Goal: Task Accomplishment & Management: Manage account settings

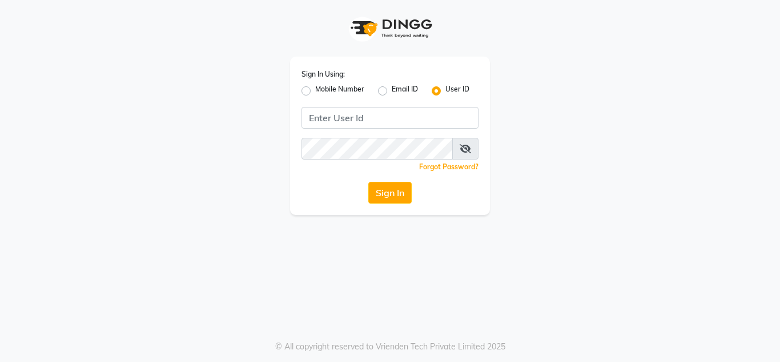
click at [336, 115] on input "Username" at bounding box center [390, 118] width 177 height 22
type input "e1790-33"
click at [392, 189] on button "Sign In" at bounding box center [389, 193] width 43 height 22
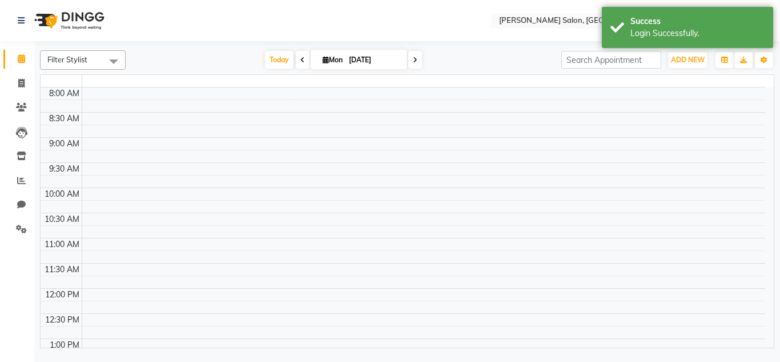
select select "en"
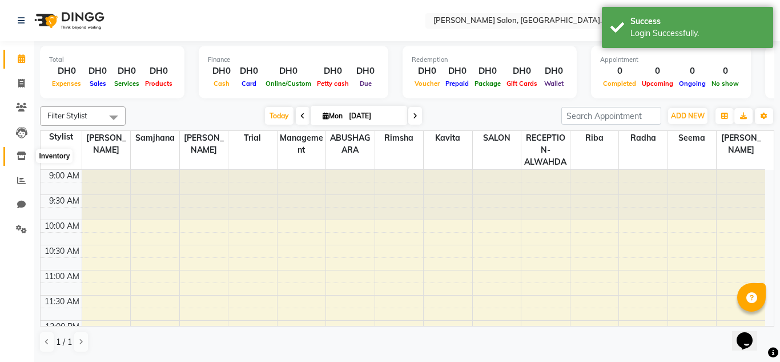
click at [18, 154] on icon at bounding box center [22, 155] width 10 height 9
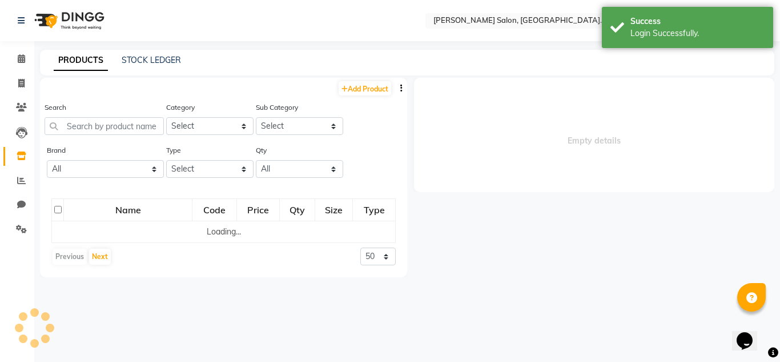
select select
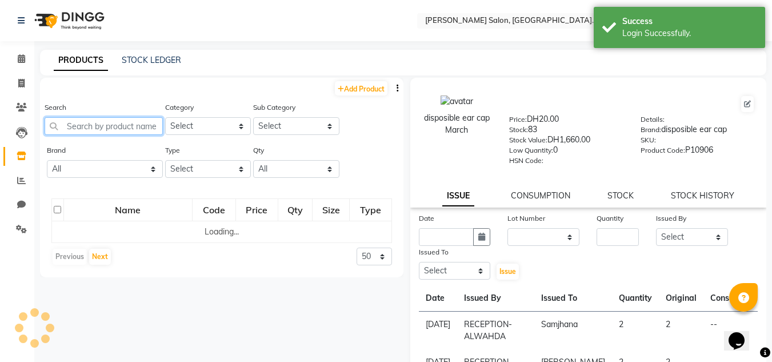
click at [88, 128] on input "text" at bounding box center [104, 126] width 118 height 18
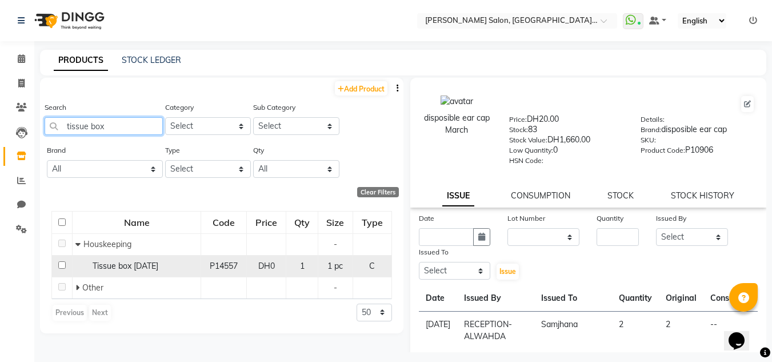
type input "tissue box"
click at [149, 272] on td "Tissue box [DATE]" at bounding box center [137, 266] width 129 height 22
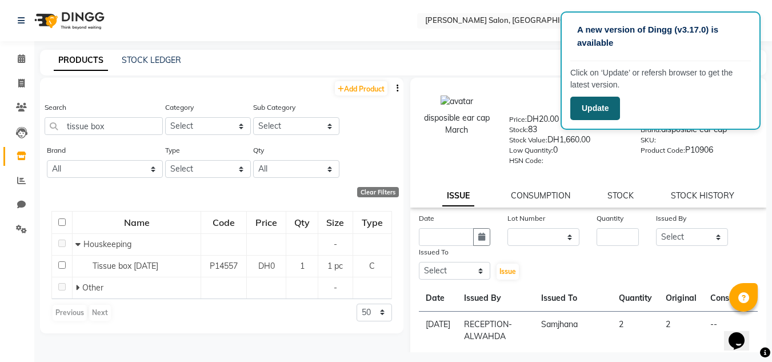
click at [597, 105] on button "Update" at bounding box center [595, 108] width 50 height 23
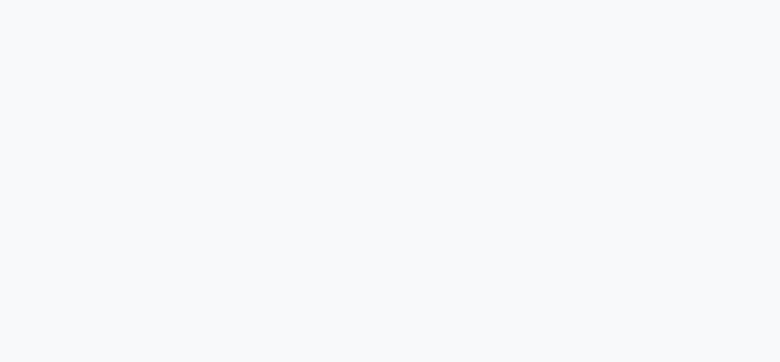
select select
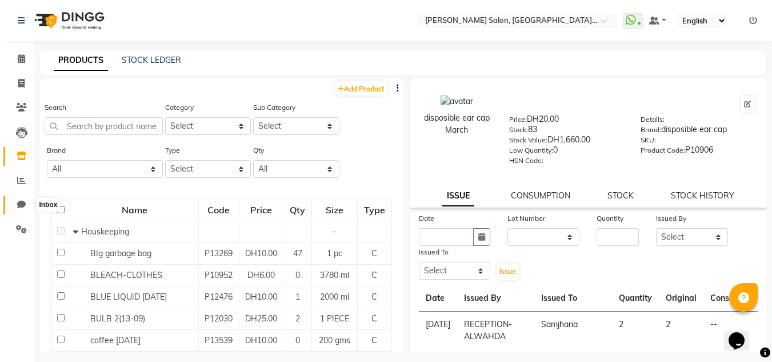
click at [22, 207] on icon at bounding box center [21, 204] width 9 height 9
select select "100"
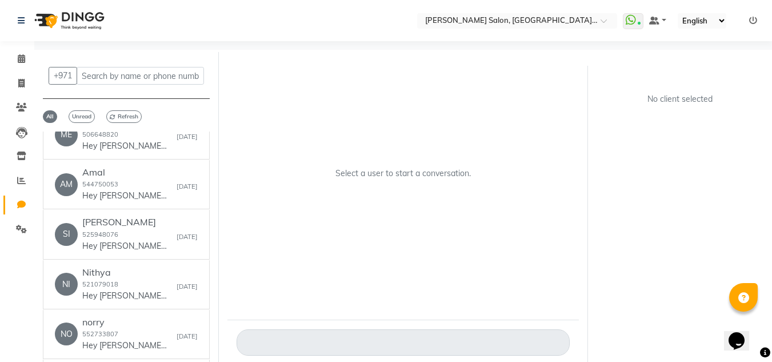
scroll to position [114, 0]
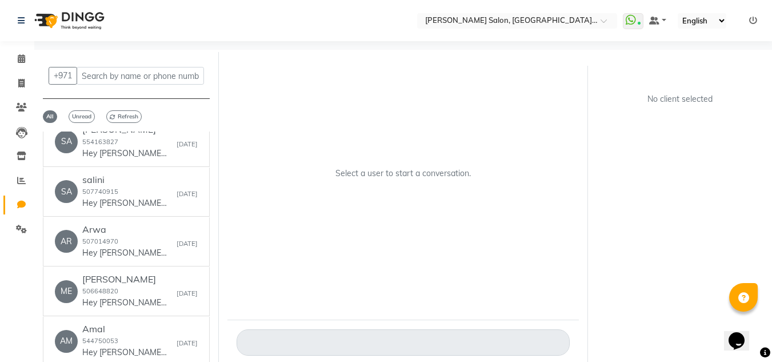
click at [126, 108] on div "+971 All Unread Refresh MO [PERSON_NAME] 508601517 Hey [PERSON_NAME] 🎉 Thank yo…" at bounding box center [126, 219] width 184 height 334
click at [125, 118] on span "Refresh" at bounding box center [123, 116] width 35 height 13
click at [20, 56] on icon at bounding box center [21, 58] width 7 height 9
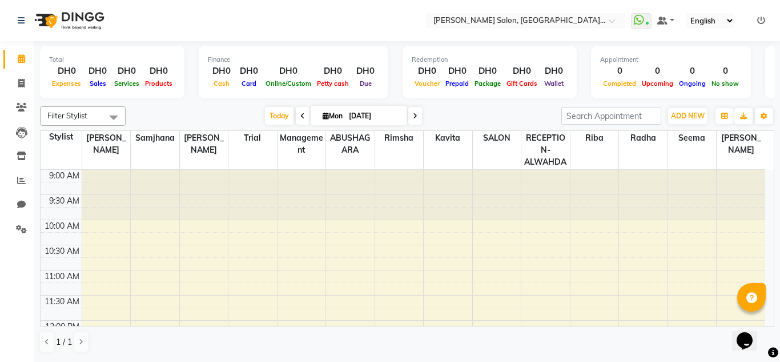
click at [3, 50] on link "Calendar" at bounding box center [16, 59] width 27 height 19
click at [23, 156] on icon at bounding box center [22, 155] width 10 height 9
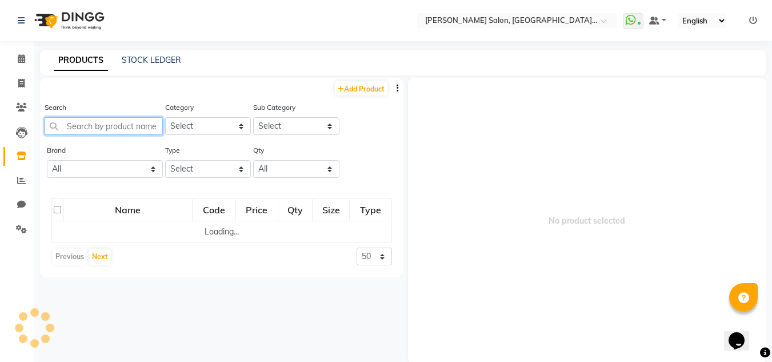
click at [99, 127] on input "text" at bounding box center [104, 126] width 118 height 18
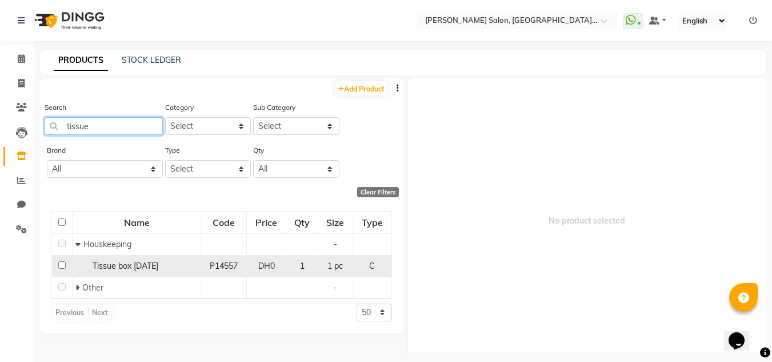
type input "tissue"
click at [153, 269] on span "Tissue box [DATE]" at bounding box center [126, 265] width 66 height 10
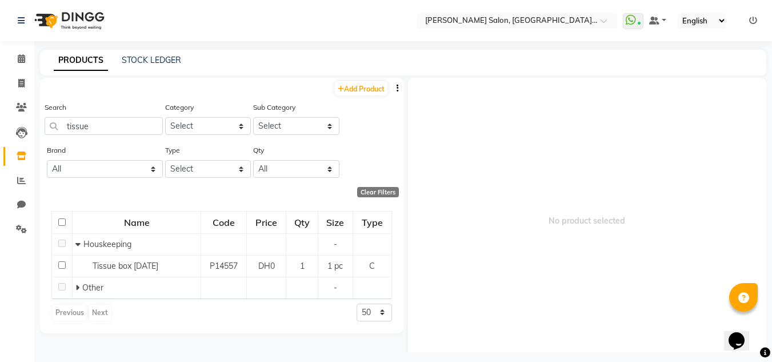
select select
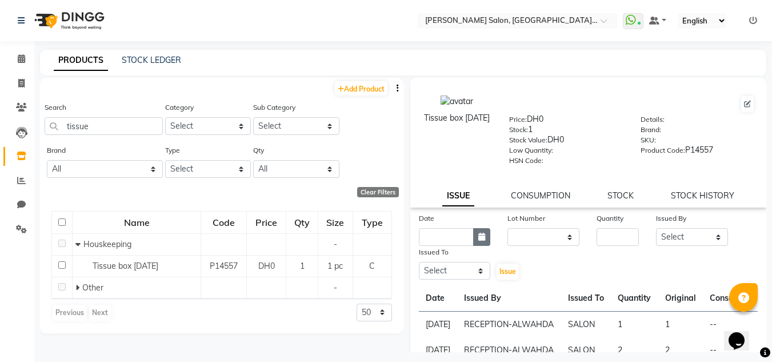
click at [480, 233] on icon "button" at bounding box center [481, 236] width 7 height 8
select select "9"
select select "2025"
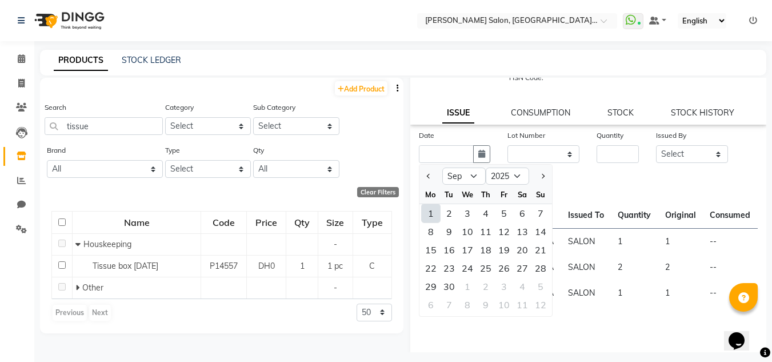
scroll to position [89, 0]
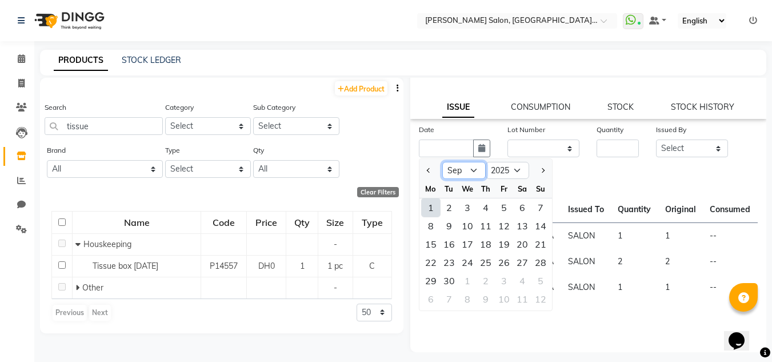
click at [471, 173] on select "Jan Feb Mar Apr May Jun [DATE] Aug Sep Oct Nov Dec" at bounding box center [463, 170] width 43 height 17
select select "8"
click at [442, 162] on select "Jan Feb Mar Apr May Jun [DATE] Aug Sep Oct Nov Dec" at bounding box center [463, 170] width 43 height 17
click at [540, 282] on div "31" at bounding box center [540, 280] width 18 height 18
type input "[DATE]"
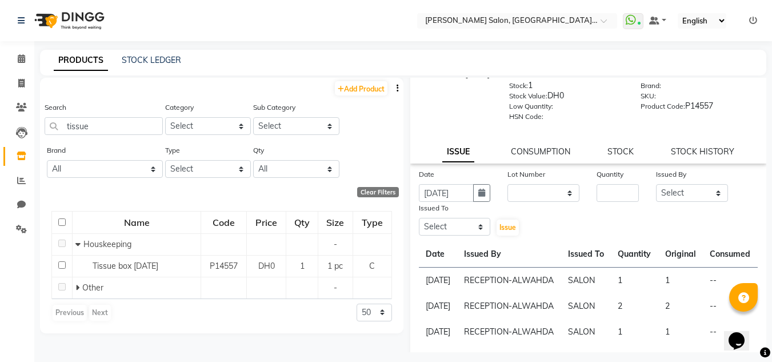
scroll to position [0, 0]
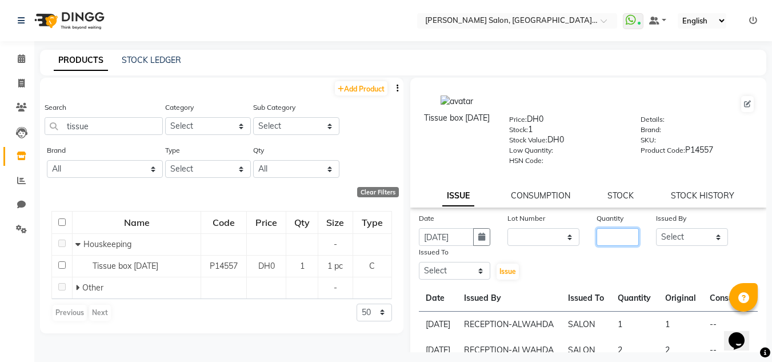
click at [613, 239] on input "number" at bounding box center [617, 237] width 42 height 18
type input "1"
click at [663, 233] on select "Select ABUSHAGARA HOME SERVICE STAFF [PERSON_NAME] Management [PERSON_NAME] REC…" at bounding box center [692, 237] width 72 height 18
select select "76471"
click at [656, 228] on select "Select ABUSHAGARA HOME SERVICE STAFF [PERSON_NAME] Management [PERSON_NAME] REC…" at bounding box center [692, 237] width 72 height 18
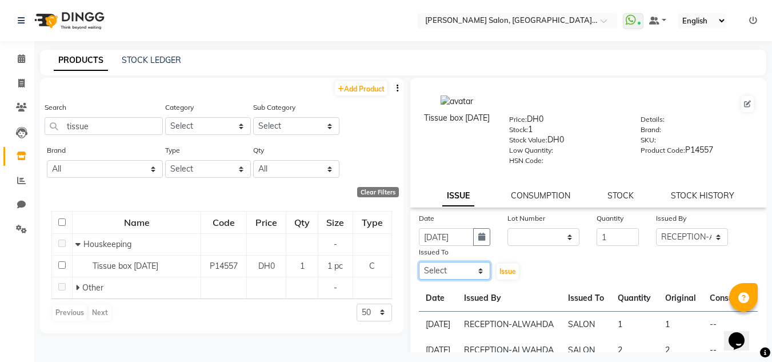
click at [448, 270] on select "Select ABUSHAGARA HOME SERVICE STAFF [PERSON_NAME] Management [PERSON_NAME] REC…" at bounding box center [455, 271] width 72 height 18
select select "75614"
click at [419, 262] on select "Select ABUSHAGARA HOME SERVICE STAFF [PERSON_NAME] Management [PERSON_NAME] REC…" at bounding box center [455, 271] width 72 height 18
click at [496, 271] on button "Issue" at bounding box center [507, 271] width 22 height 16
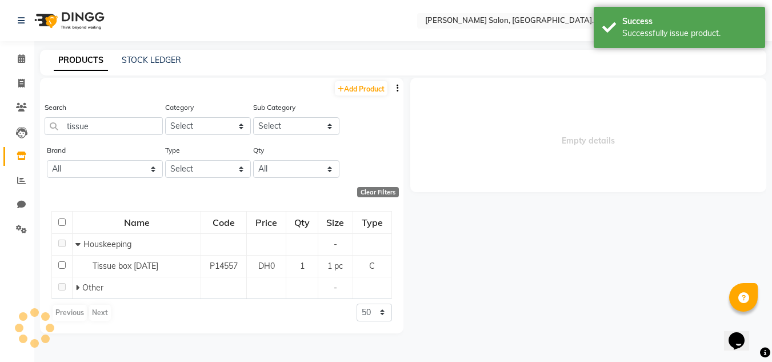
select select
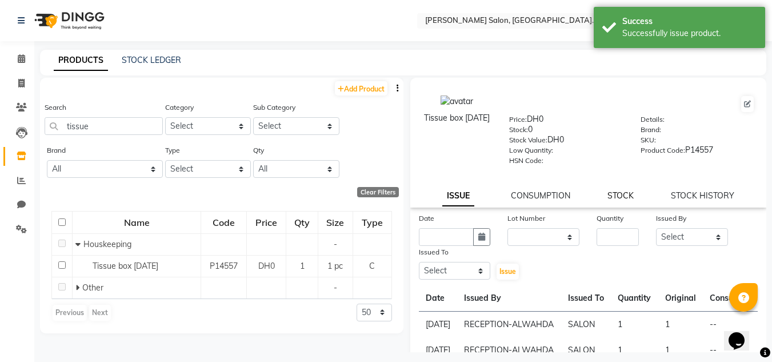
click at [624, 192] on link "STOCK" at bounding box center [620, 195] width 26 height 10
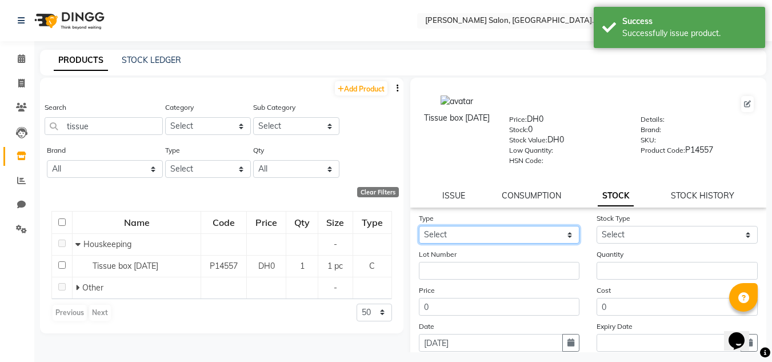
click at [551, 229] on select "Select In" at bounding box center [499, 235] width 161 height 18
select select "in"
click at [419, 226] on select "Select In" at bounding box center [499, 235] width 161 height 18
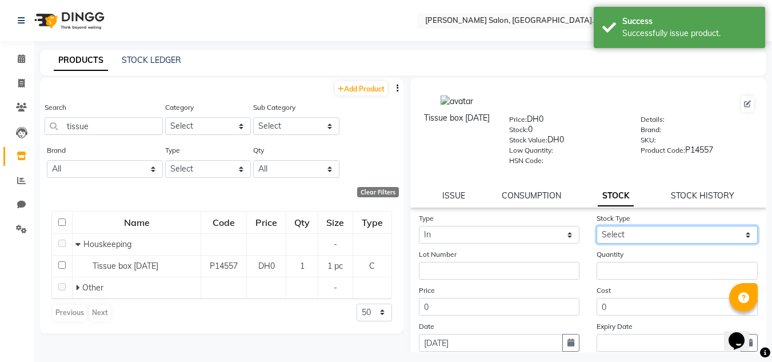
drag, startPoint x: 615, startPoint y: 230, endPoint x: 621, endPoint y: 242, distance: 13.0
click at [616, 234] on select "Select New Stock Adjustment Return Other" at bounding box center [676, 235] width 161 height 18
select select "new stock"
click at [596, 226] on select "Select New Stock Adjustment Return Other" at bounding box center [676, 235] width 161 height 18
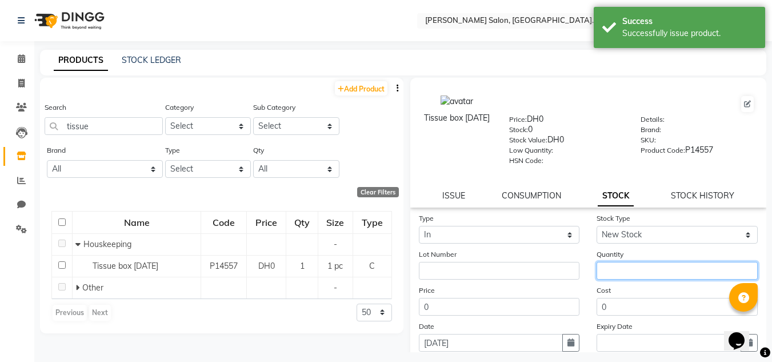
click at [620, 272] on input "number" at bounding box center [676, 271] width 161 height 18
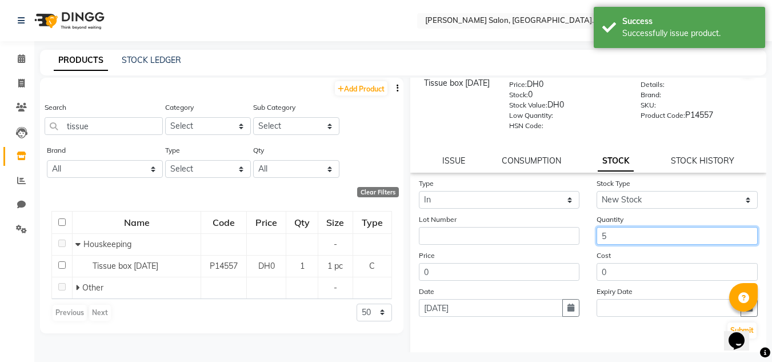
scroll to position [89, 0]
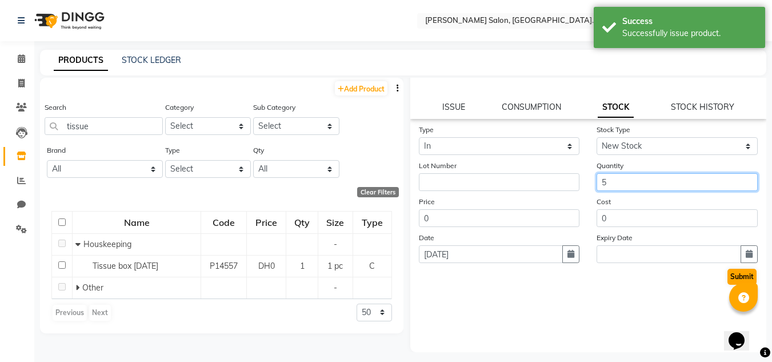
type input "5"
click at [727, 275] on button "Submit" at bounding box center [741, 276] width 29 height 16
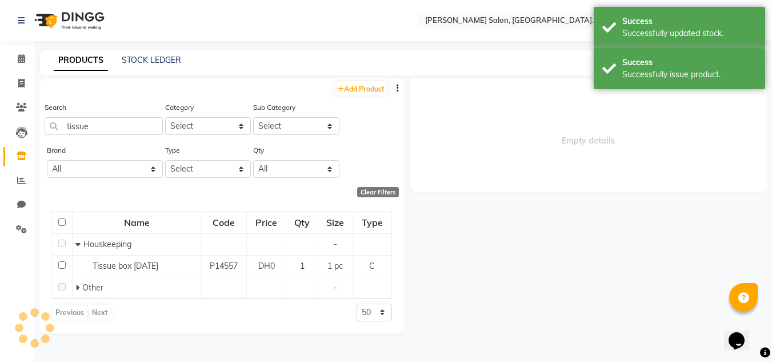
scroll to position [0, 0]
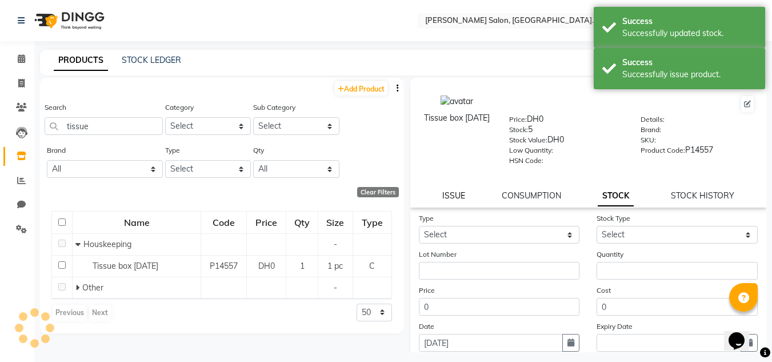
click at [444, 197] on link "ISSUE" at bounding box center [453, 195] width 23 height 10
select select
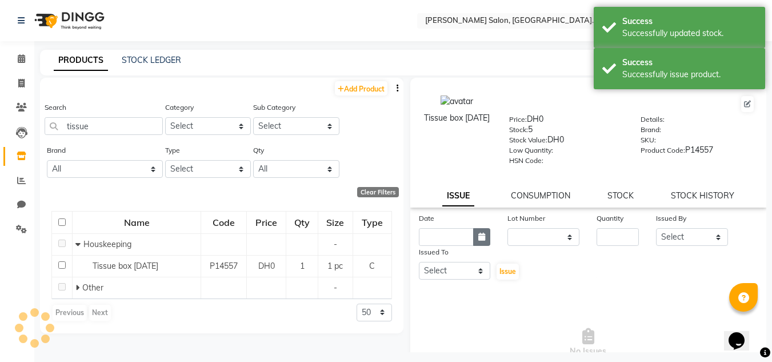
click at [478, 236] on icon "button" at bounding box center [481, 236] width 7 height 8
select select "9"
select select "2025"
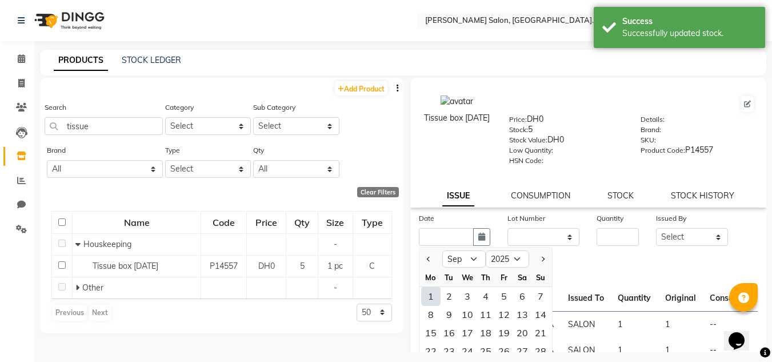
click at [433, 292] on div "1" at bounding box center [431, 296] width 18 height 18
type input "[DATE]"
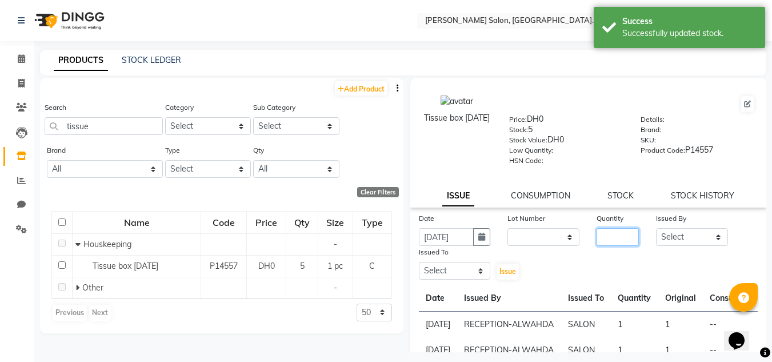
click at [623, 239] on input "number" at bounding box center [617, 237] width 42 height 18
type input "1"
click at [690, 230] on select "Select ABUSHAGARA HOME SERVICE STAFF [PERSON_NAME] Management [PERSON_NAME] REC…" at bounding box center [692, 237] width 72 height 18
select select "76471"
click at [656, 228] on select "Select ABUSHAGARA HOME SERVICE STAFF [PERSON_NAME] Management [PERSON_NAME] REC…" at bounding box center [692, 237] width 72 height 18
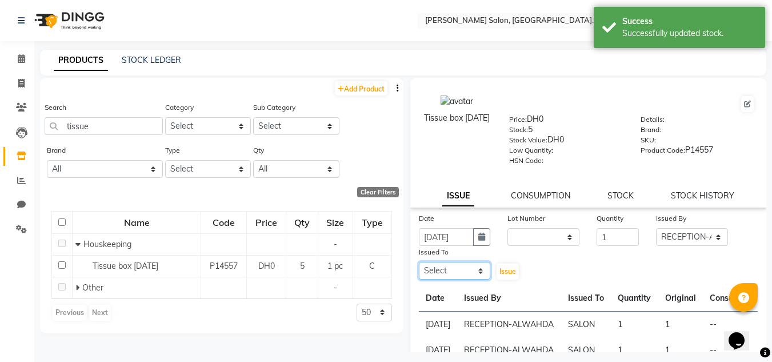
drag, startPoint x: 440, startPoint y: 272, endPoint x: 441, endPoint y: 266, distance: 6.3
click at [440, 272] on select "Select ABUSHAGARA HOME SERVICE STAFF [PERSON_NAME] Management [PERSON_NAME] REC…" at bounding box center [455, 271] width 72 height 18
select select "75614"
click at [419, 262] on select "Select ABUSHAGARA HOME SERVICE STAFF [PERSON_NAME] Management [PERSON_NAME] REC…" at bounding box center [455, 271] width 72 height 18
click at [504, 274] on span "Issue" at bounding box center [507, 271] width 17 height 9
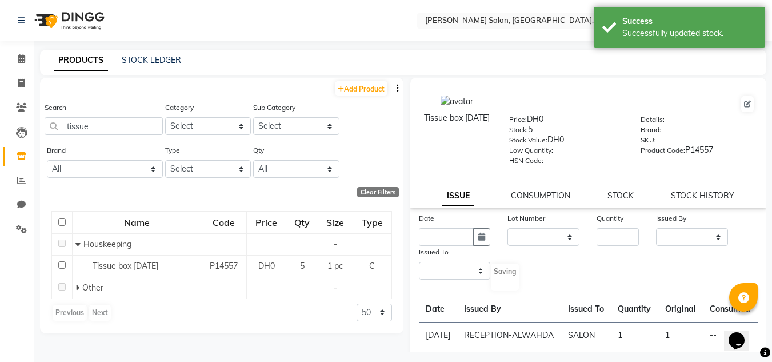
select select
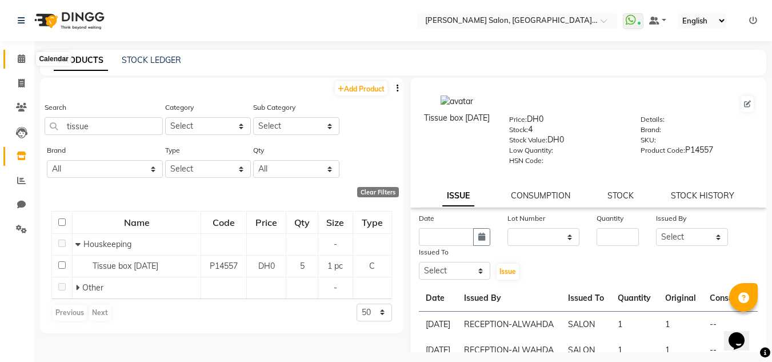
click at [23, 61] on icon at bounding box center [21, 58] width 7 height 9
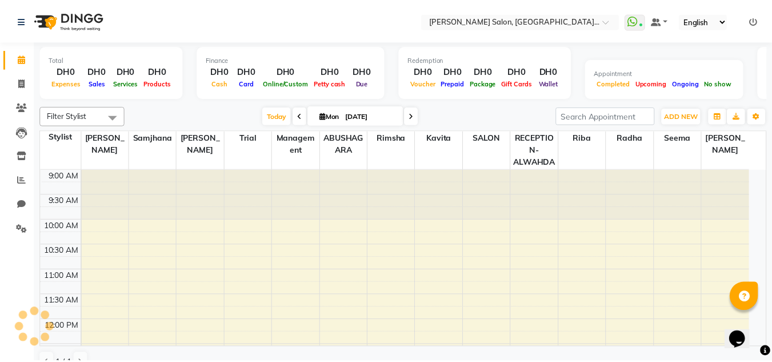
scroll to position [252, 0]
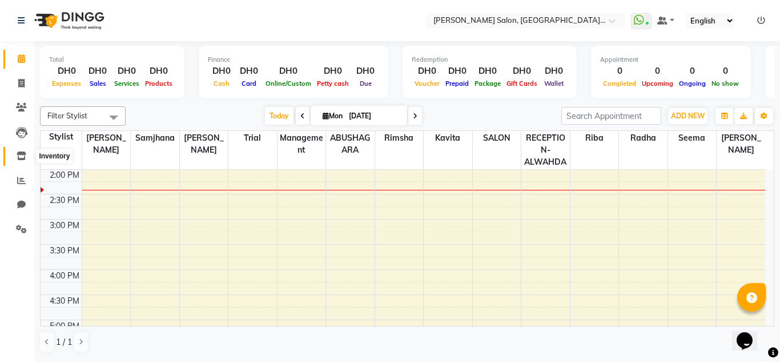
click at [25, 155] on icon at bounding box center [22, 155] width 10 height 9
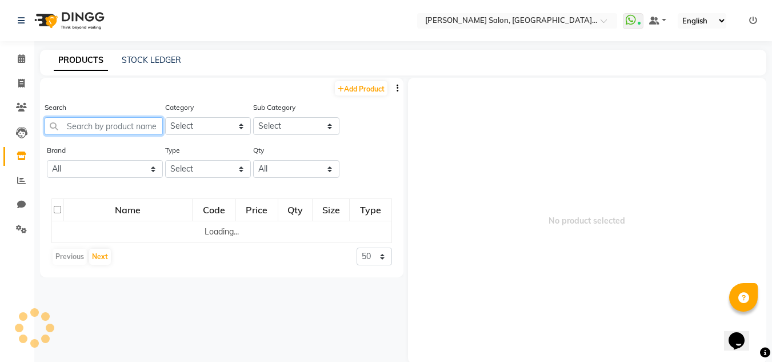
click at [114, 131] on input "text" at bounding box center [104, 126] width 118 height 18
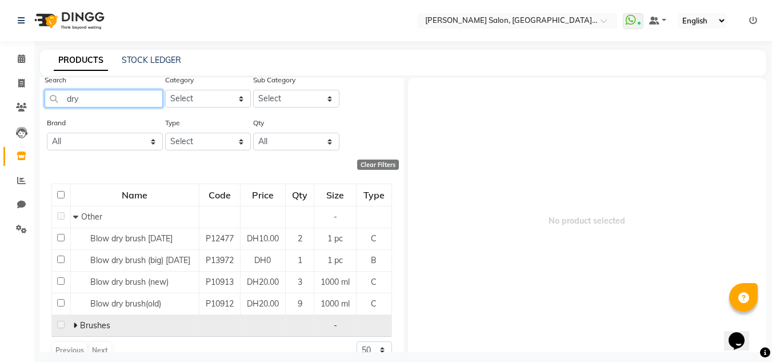
scroll to position [54, 0]
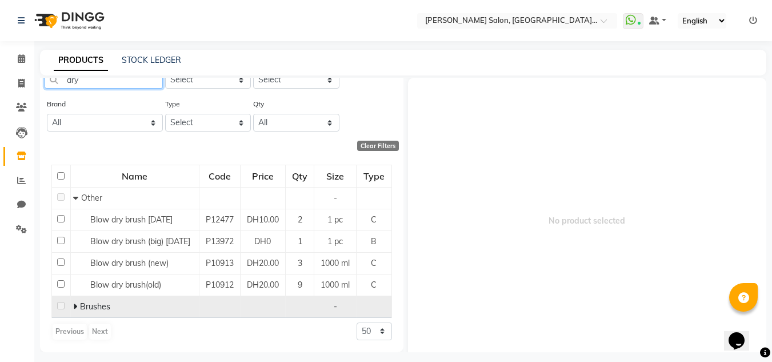
type input "dry"
click at [73, 304] on icon at bounding box center [75, 306] width 4 height 8
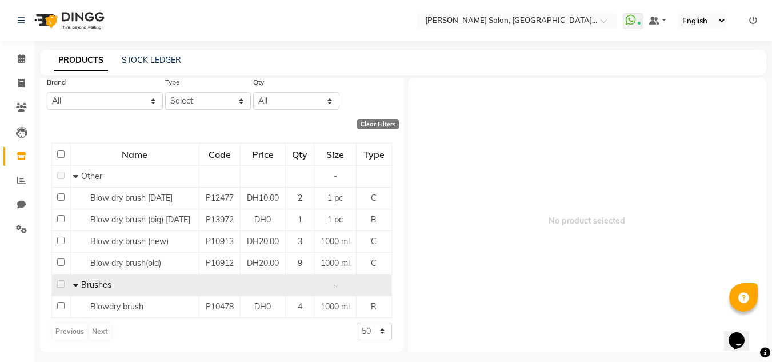
scroll to position [0, 0]
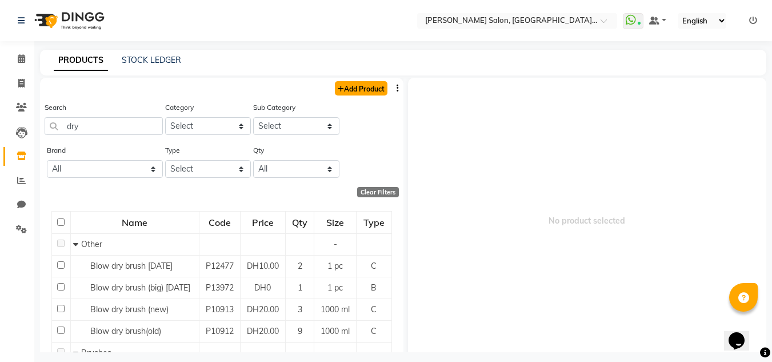
click at [356, 89] on link "Add Product" at bounding box center [361, 88] width 53 height 14
select select "true"
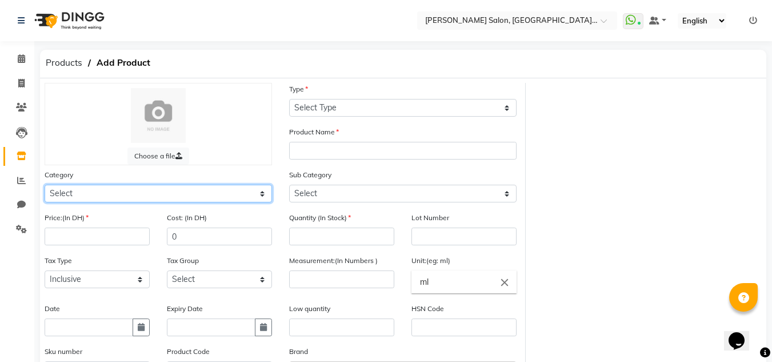
click at [62, 192] on select "Select Hair Skin Makeup Personal Care Appliances [PERSON_NAME] Waxing Disposabl…" at bounding box center [158, 193] width 227 height 18
select select "462401100"
click at [45, 184] on select "Select Hair Skin Makeup Personal Care Appliances [PERSON_NAME] Waxing Disposabl…" at bounding box center [158, 193] width 227 height 18
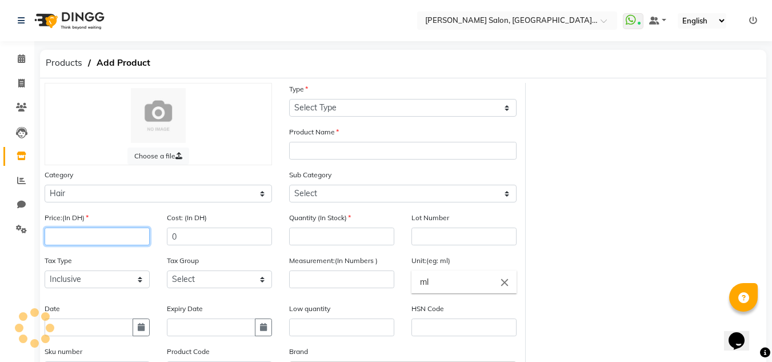
click at [95, 235] on input "number" at bounding box center [97, 236] width 105 height 18
type input "0"
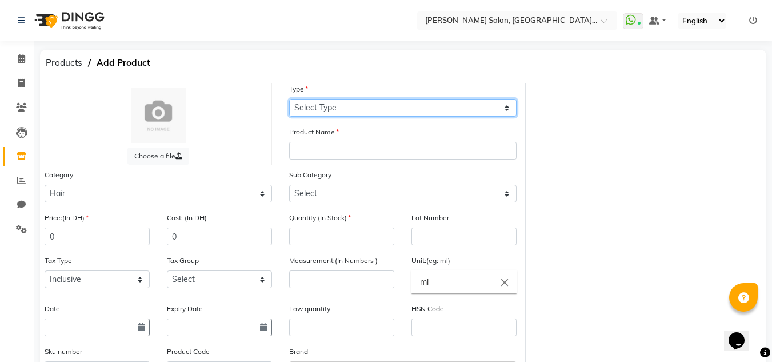
drag, startPoint x: 316, startPoint y: 109, endPoint x: 315, endPoint y: 115, distance: 6.9
click at [316, 109] on select "Select Type Both Retail Consumable" at bounding box center [402, 108] width 227 height 18
select select "C"
click at [289, 99] on select "Select Type Both Retail Consumable" at bounding box center [402, 108] width 227 height 18
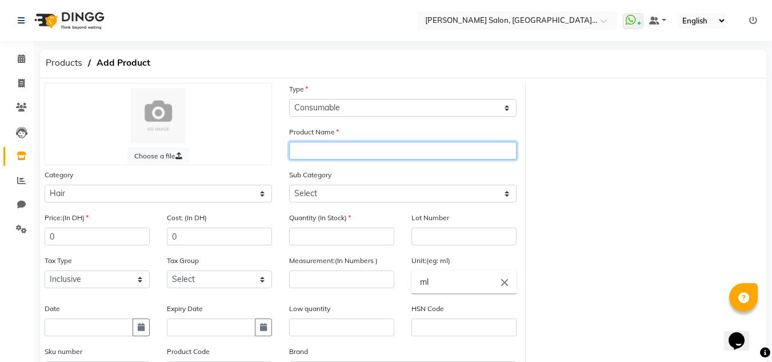
click at [324, 154] on input "text" at bounding box center [402, 151] width 227 height 18
type input "Blowdeyer [DATE]"
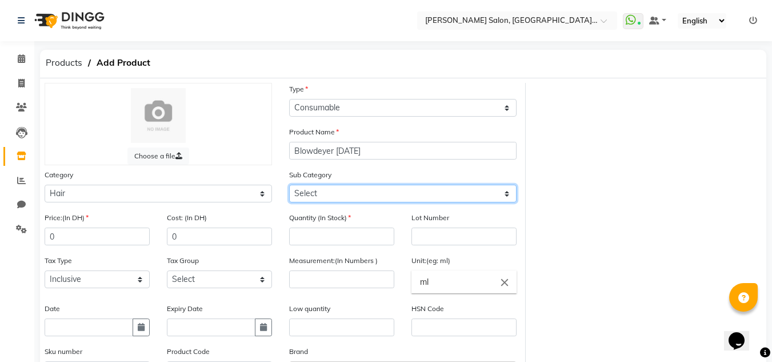
click at [322, 198] on select "Select Shampoo Conditioner Cream Mask Oil Serum Color Appliances Treatment Styl…" at bounding box center [402, 193] width 227 height 18
select select "462401110"
click at [289, 184] on select "Select Shampoo Conditioner Cream Mask Oil Serum Color Appliances Treatment Styl…" at bounding box center [402, 193] width 227 height 18
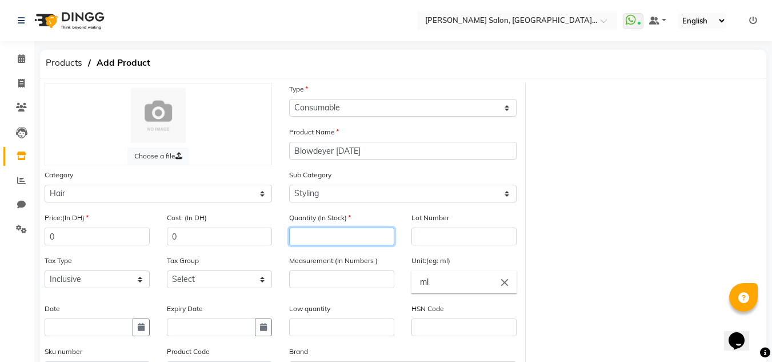
click at [318, 235] on input "number" at bounding box center [341, 236] width 105 height 18
type input "1"
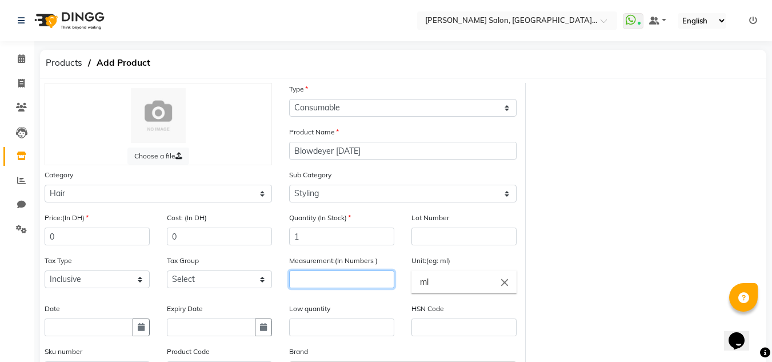
click at [339, 278] on input "number" at bounding box center [341, 279] width 105 height 18
type input "1"
drag, startPoint x: 443, startPoint y: 284, endPoint x: 411, endPoint y: 283, distance: 32.6
click at [411, 283] on ng-autocomplete "ml close ml" at bounding box center [463, 281] width 105 height 23
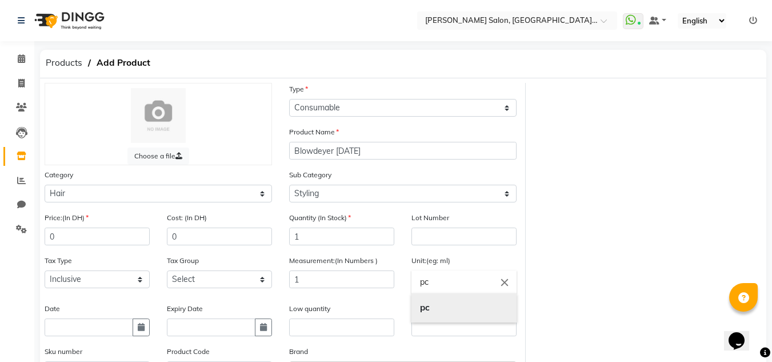
type input "pc"
click at [431, 312] on link "pc" at bounding box center [463, 307] width 105 height 29
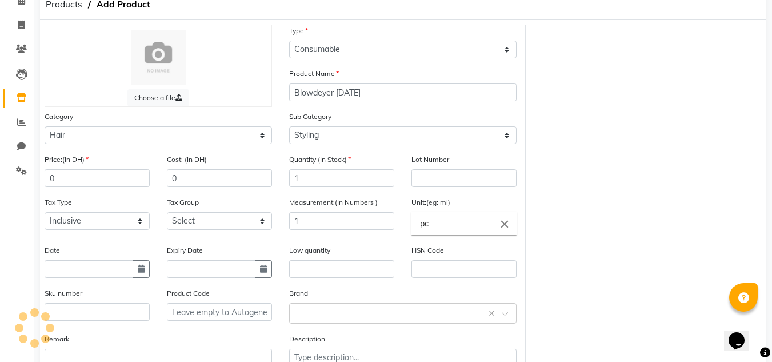
scroll to position [139, 0]
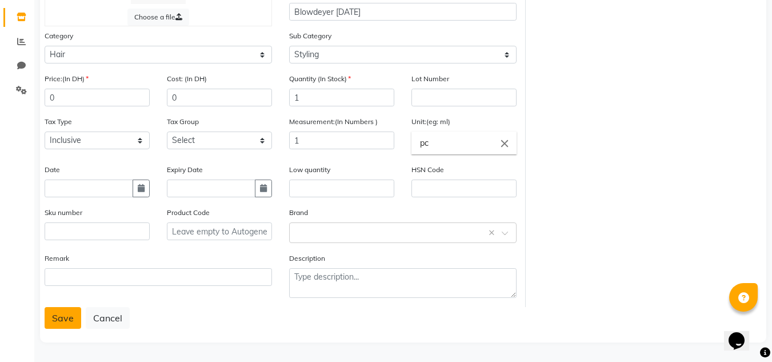
click at [55, 312] on button "Save" at bounding box center [63, 318] width 37 height 22
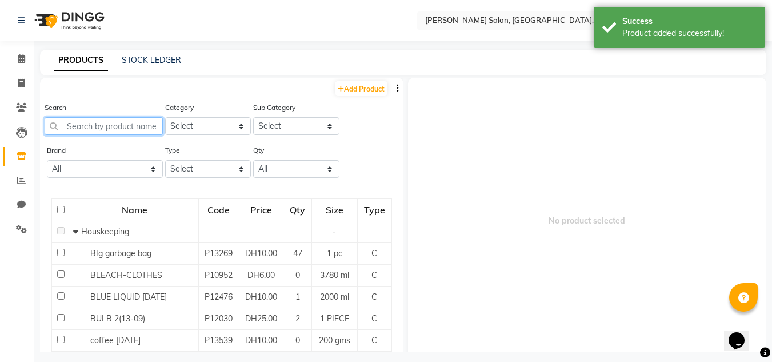
click at [100, 125] on input "text" at bounding box center [104, 126] width 118 height 18
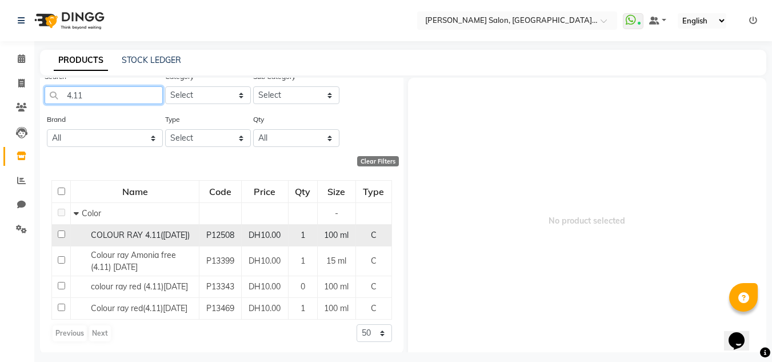
scroll to position [57, 0]
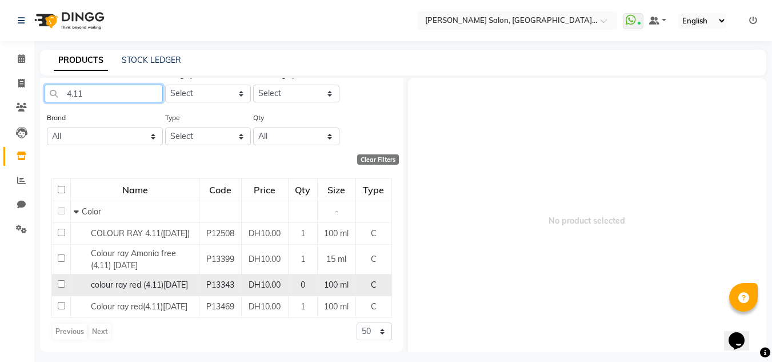
type input "4.11"
click at [159, 279] on div "colour ray red (4.11)[DATE]" at bounding box center [135, 285] width 122 height 12
select select
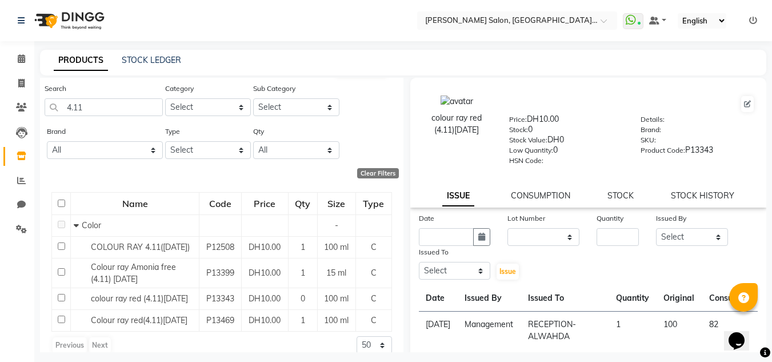
scroll to position [0, 0]
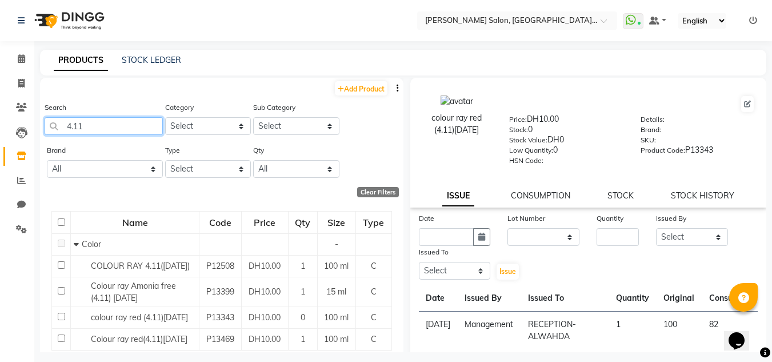
drag, startPoint x: 101, startPoint y: 127, endPoint x: 13, endPoint y: 146, distance: 89.5
click at [13, 146] on app-home "Select Location × [PERSON_NAME] Salon, Alwahda, Alwahda WhatsApp Status ✕ Statu…" at bounding box center [386, 184] width 772 height 369
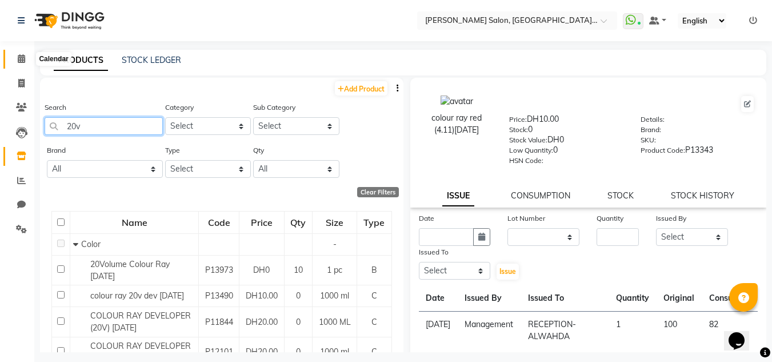
type input "20v"
